Goal: Task Accomplishment & Management: Manage account settings

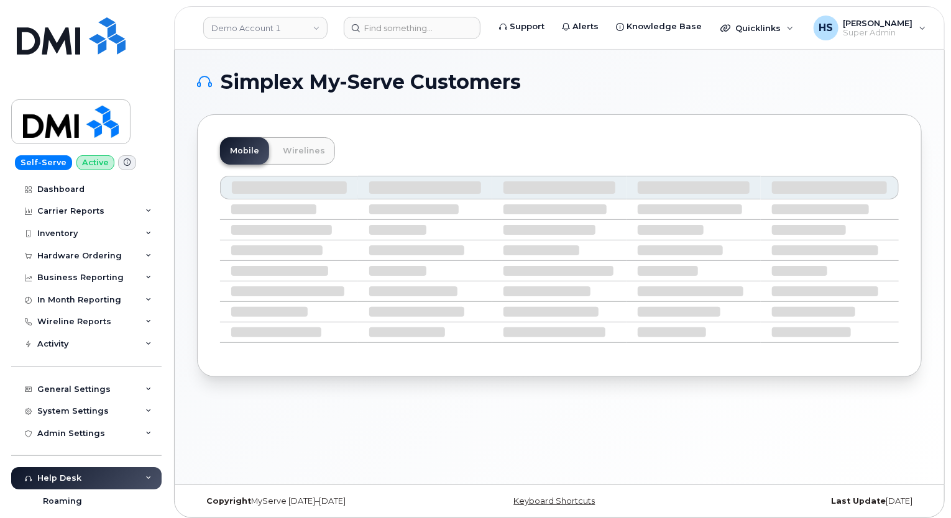
scroll to position [6, 0]
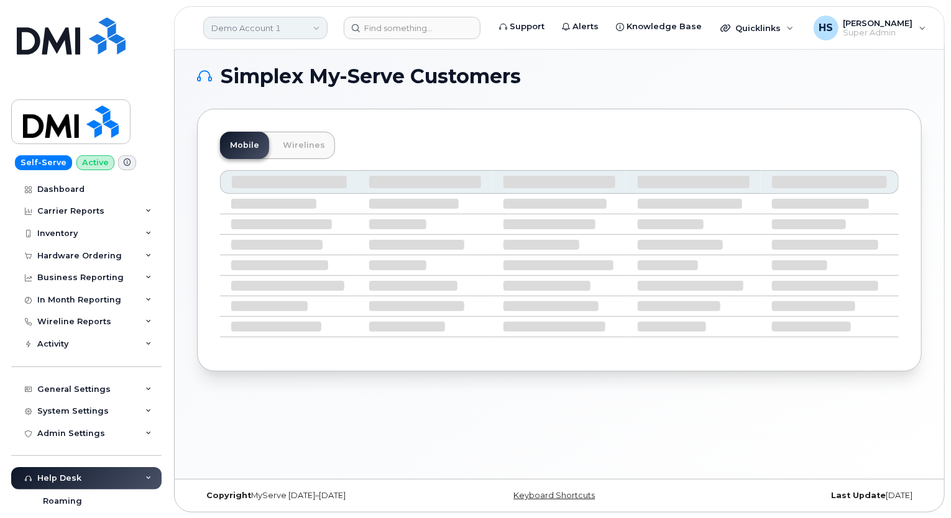
click at [266, 30] on link "Demo Account 1" at bounding box center [265, 28] width 124 height 22
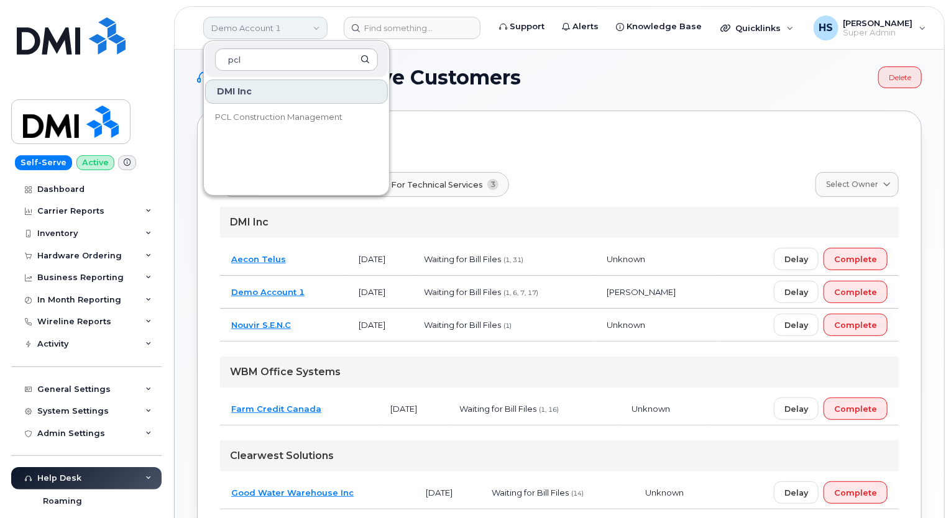
type input "pcl"
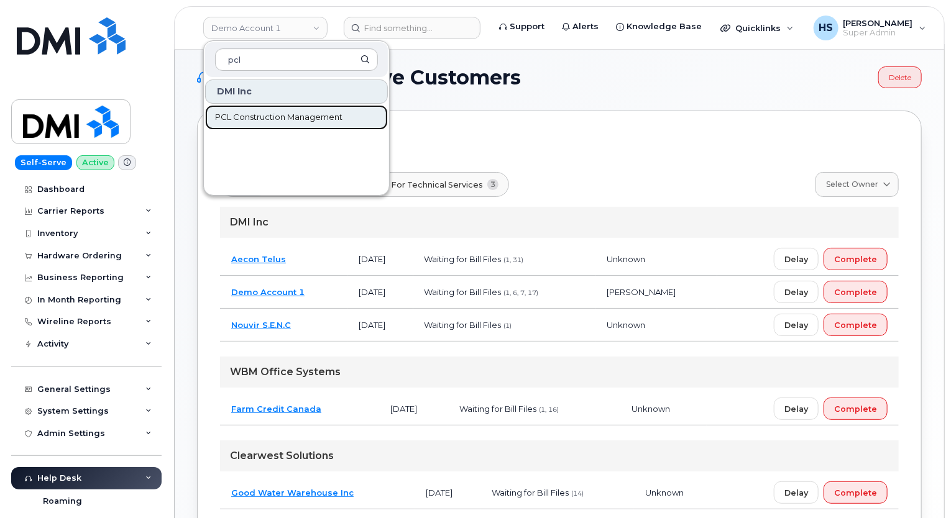
click at [272, 109] on link "PCL Construction Management" at bounding box center [296, 117] width 183 height 25
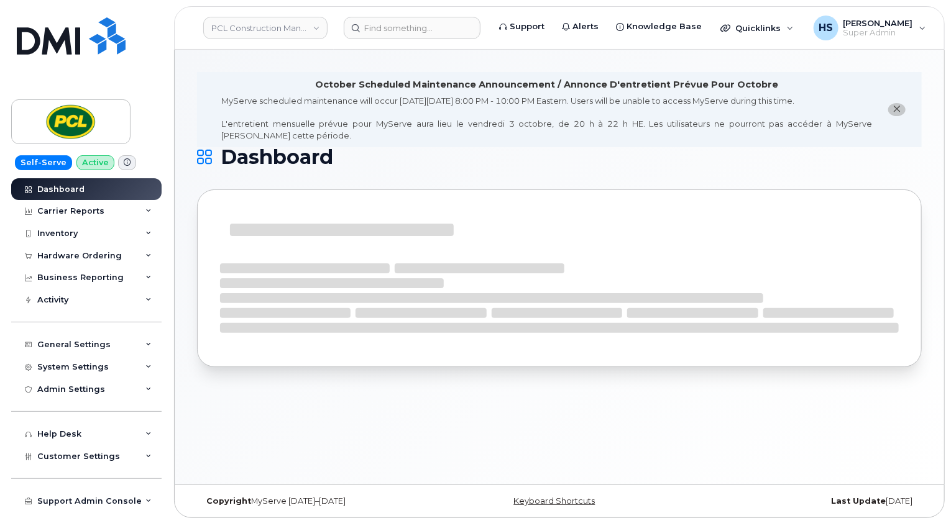
click at [272, 109] on div "MyServe scheduled maintenance will occur on Friday October 3rd, 8:00 PM - 10:00…" at bounding box center [546, 118] width 651 height 46
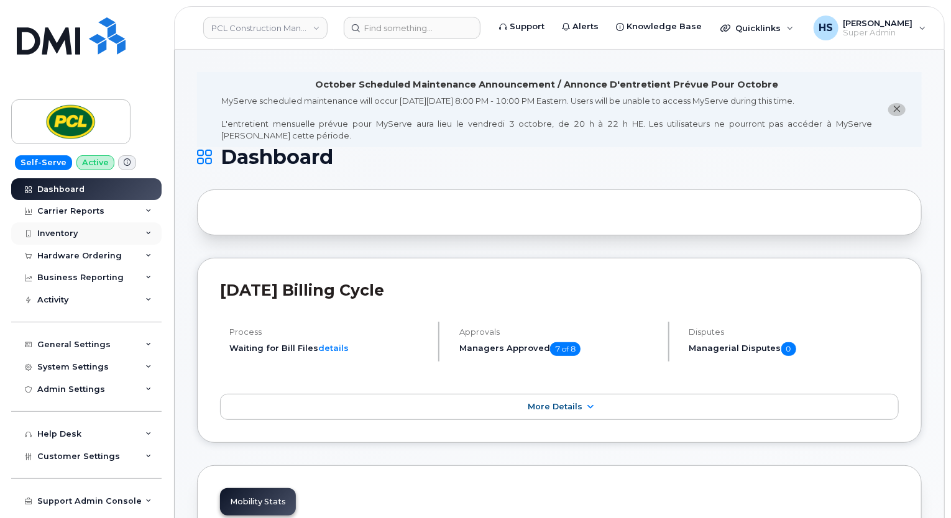
click at [39, 243] on div "Inventory" at bounding box center [86, 234] width 150 height 22
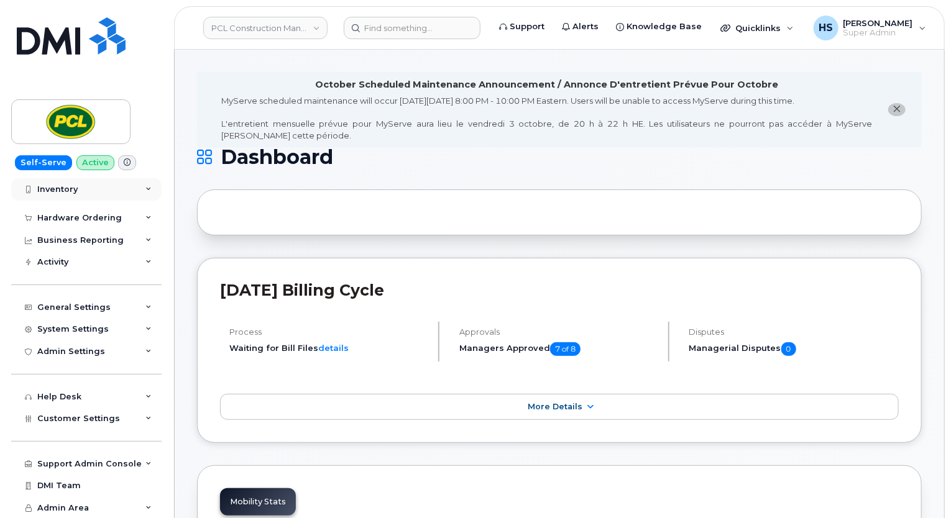
scroll to position [157, 0]
click at [37, 418] on div "Customer Settings" at bounding box center [86, 419] width 150 height 22
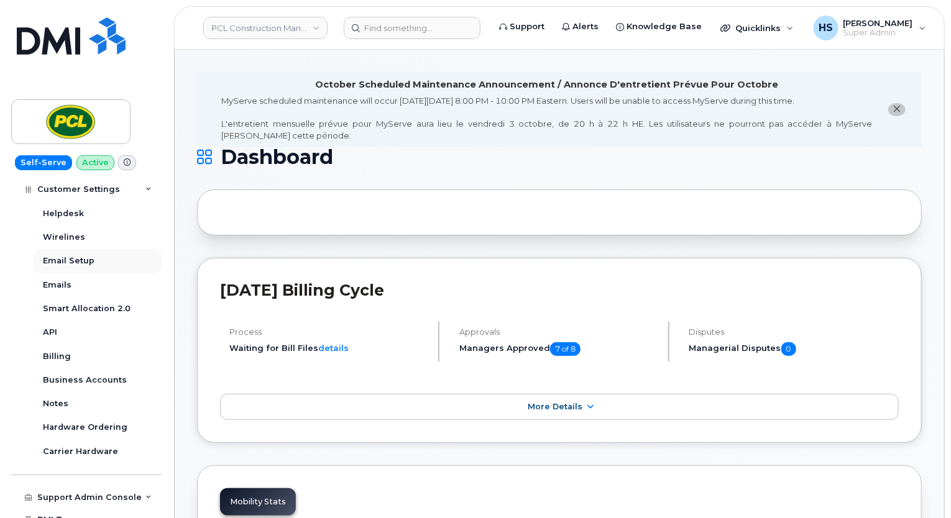
scroll to position [505, 0]
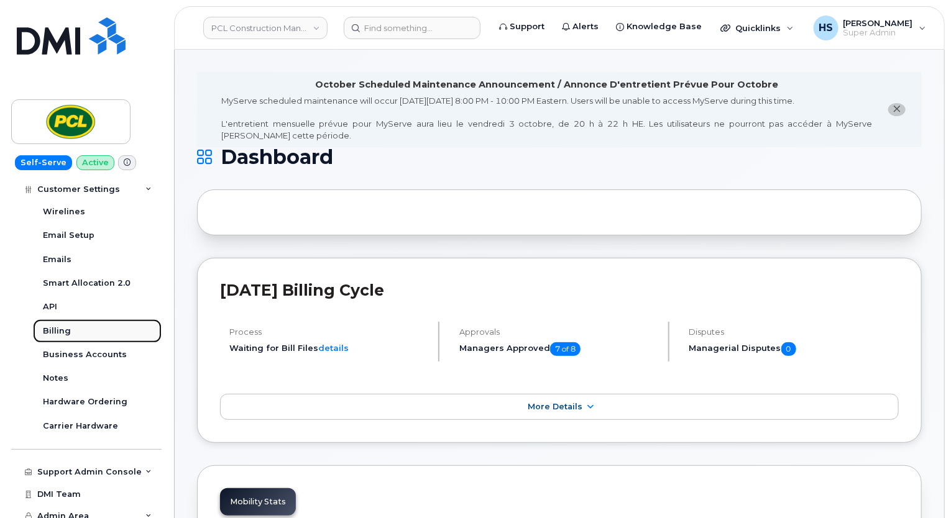
click at [55, 334] on div "Billing" at bounding box center [57, 331] width 28 height 11
click at [55, 329] on div "Billing" at bounding box center [57, 331] width 28 height 11
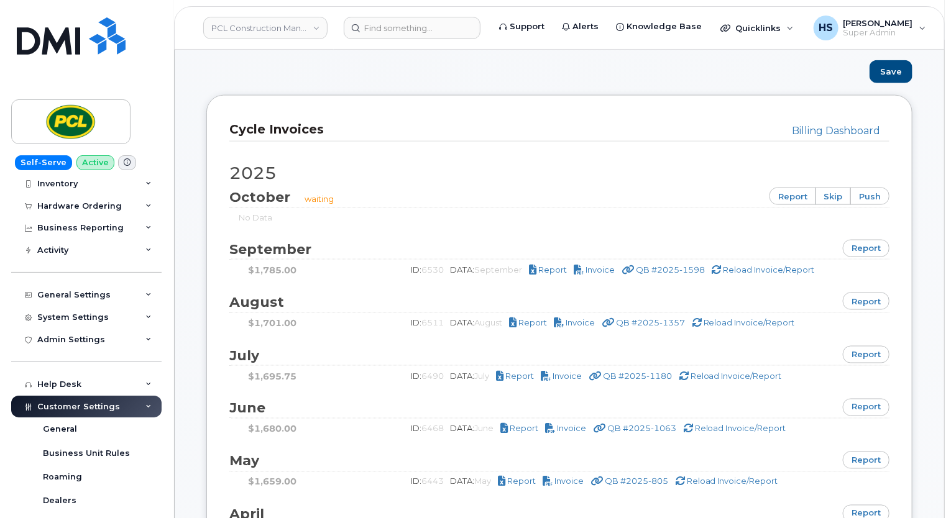
scroll to position [808, 0]
